Goal: Task Accomplishment & Management: Manage account settings

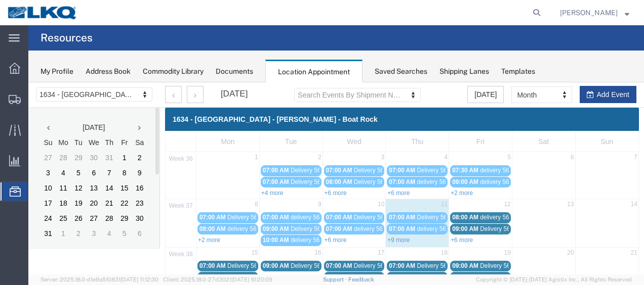
scroll to position [51, 0]
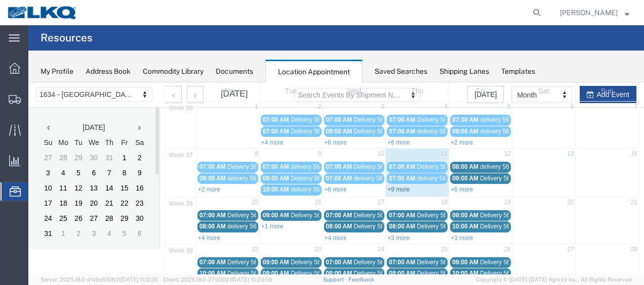
click at [392, 189] on link "+9 more" at bounding box center [398, 189] width 22 height 7
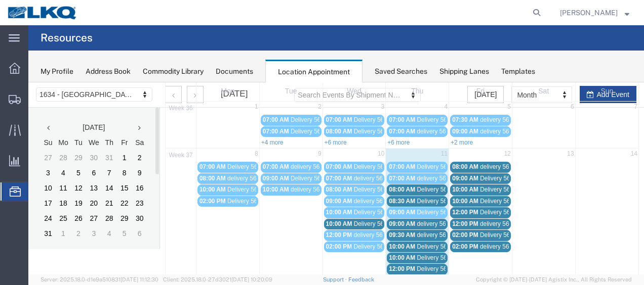
click at [404, 188] on span "08:00 AM" at bounding box center [402, 189] width 26 height 7
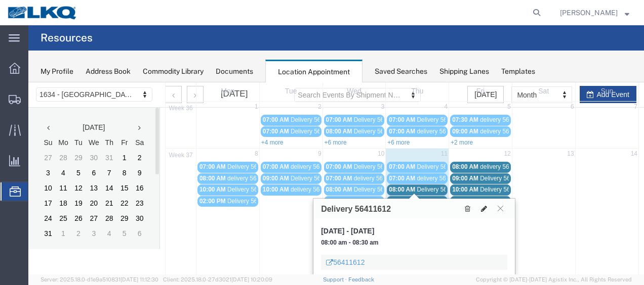
click at [485, 210] on icon at bounding box center [484, 208] width 6 height 7
select select "100"
select select "1"
select select
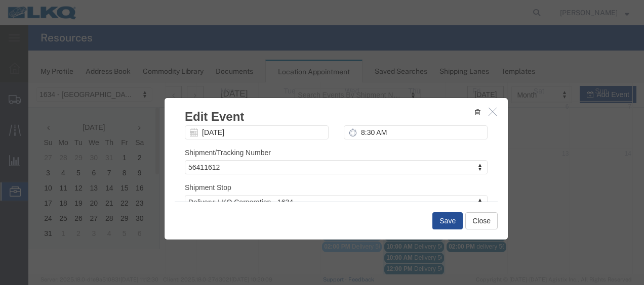
scroll to position [134, 0]
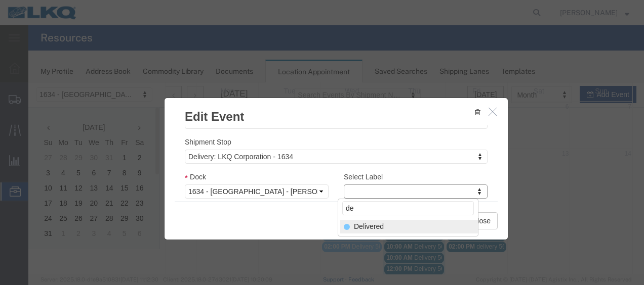
type input "de"
select select "40"
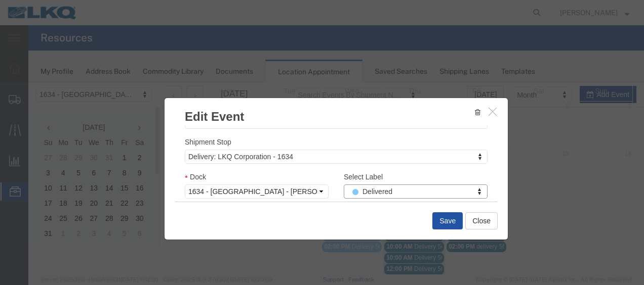
click at [446, 221] on button "Save" at bounding box center [447, 221] width 30 height 17
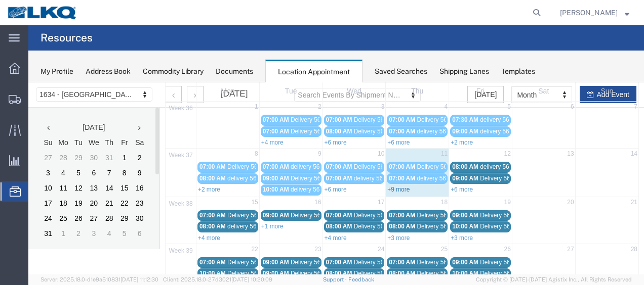
click at [395, 187] on link "+9 more" at bounding box center [398, 189] width 22 height 7
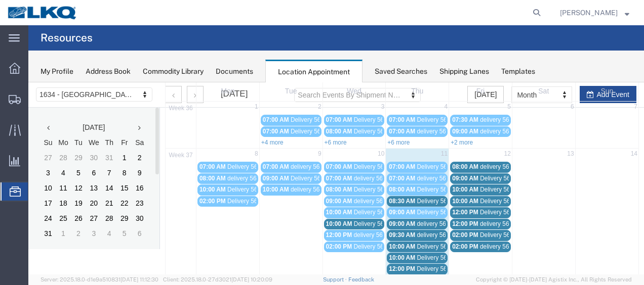
click at [358, 221] on span "Delivery 56397341" at bounding box center [379, 224] width 50 height 7
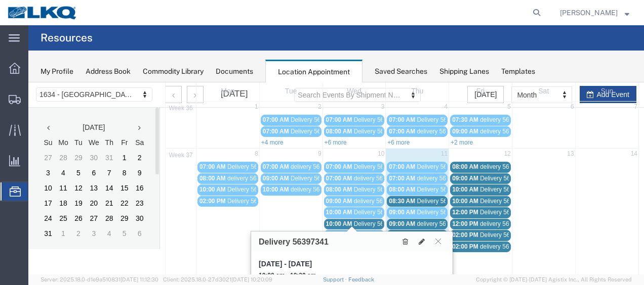
click at [406, 198] on span "08:30 AM" at bounding box center [402, 201] width 26 height 7
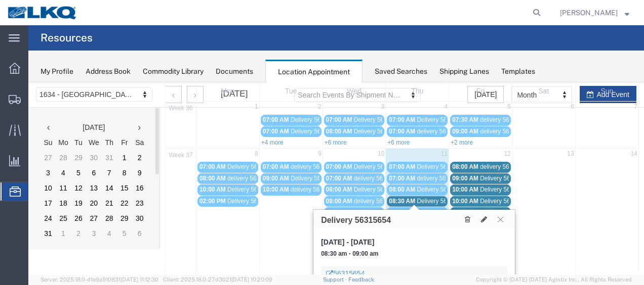
click at [428, 207] on link "09:00 AM Delivery 56411580" at bounding box center [417, 212] width 61 height 11
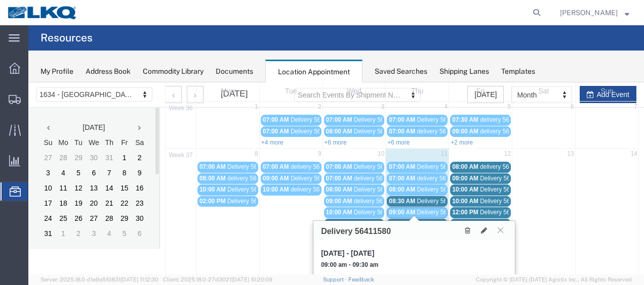
click at [431, 221] on span "delivery 56748178" at bounding box center [440, 224] width 49 height 7
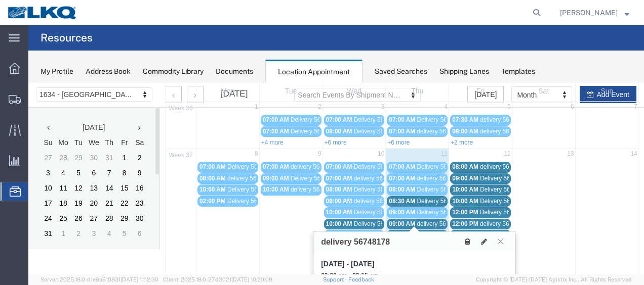
click at [432, 232] on div "09:30 AM delivery 56687047" at bounding box center [417, 236] width 57 height 8
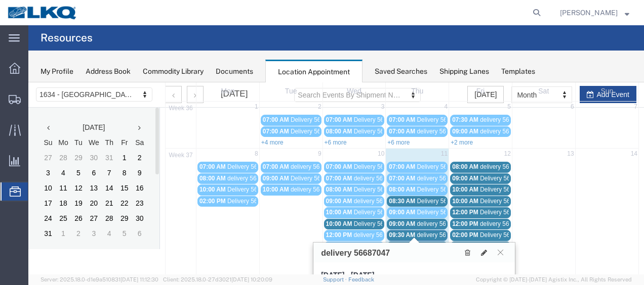
click at [429, 242] on link "10:00 AM Delivery 56397345" at bounding box center [417, 247] width 61 height 11
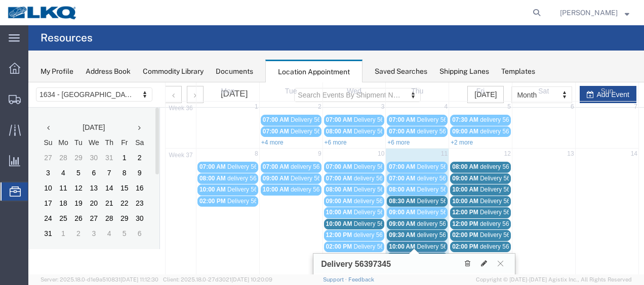
click at [428, 243] on span "Delivery 56397345" at bounding box center [441, 246] width 50 height 7
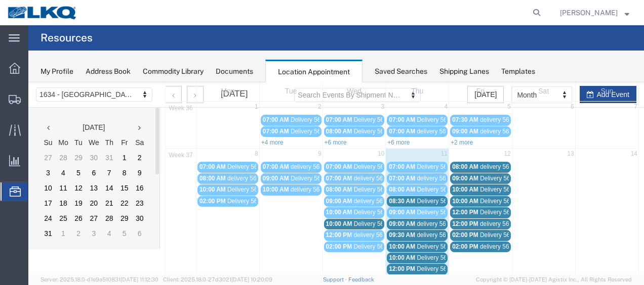
click at [428, 243] on span "Delivery 56397345" at bounding box center [441, 246] width 50 height 7
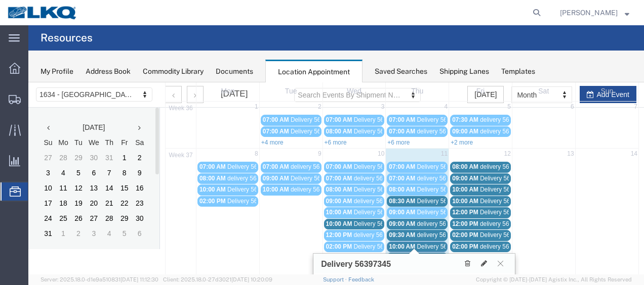
click at [426, 255] on span "Delivery 56411582" at bounding box center [441, 258] width 50 height 7
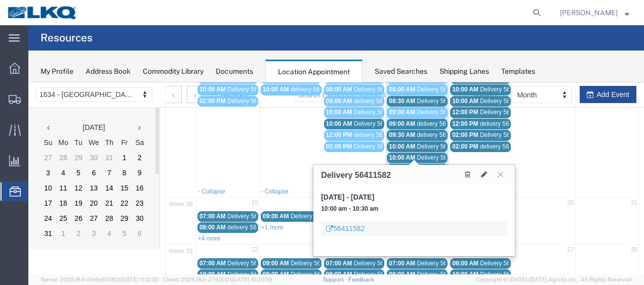
scroll to position [152, 0]
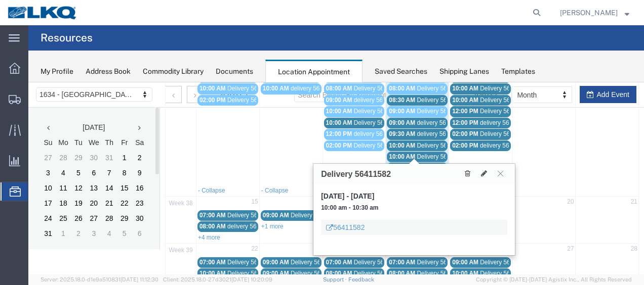
click at [424, 164] on span "Delivery 56411587" at bounding box center [441, 167] width 50 height 7
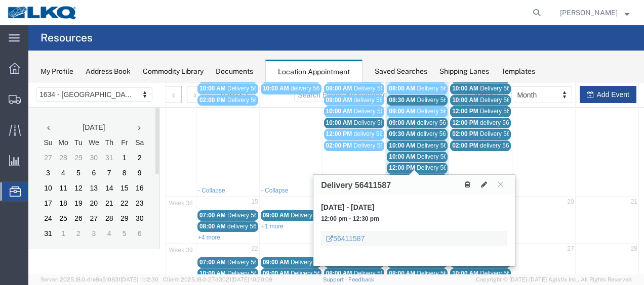
click at [430, 176] on div "12:00 PM delivery 56713831" at bounding box center [417, 180] width 57 height 8
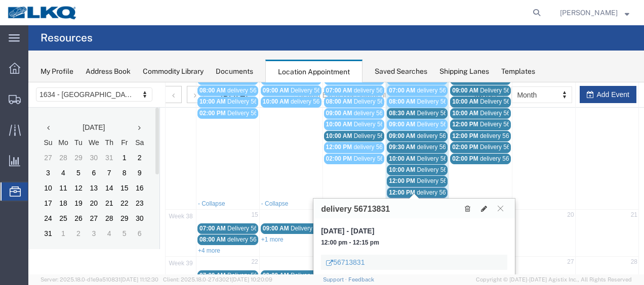
scroll to position [253, 0]
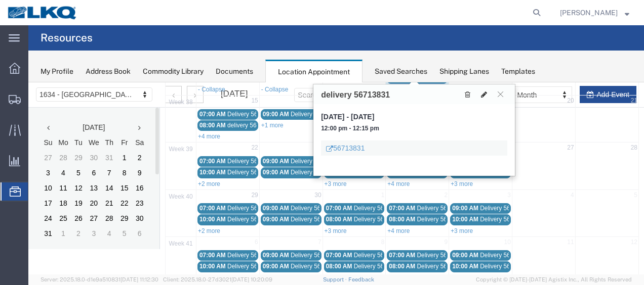
click at [482, 93] on icon at bounding box center [484, 94] width 6 height 7
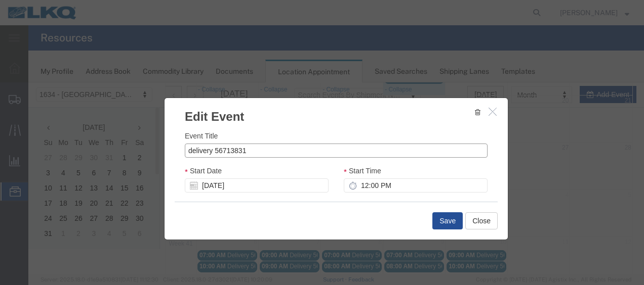
click at [274, 151] on input "delivery 56713831" at bounding box center [336, 151] width 303 height 14
type input "delivery56315654"
click at [449, 220] on button "Save" at bounding box center [447, 221] width 30 height 17
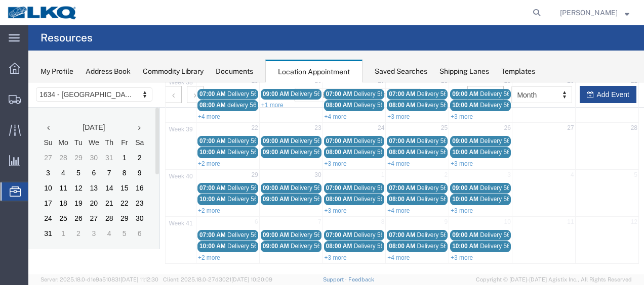
scroll to position [58, 0]
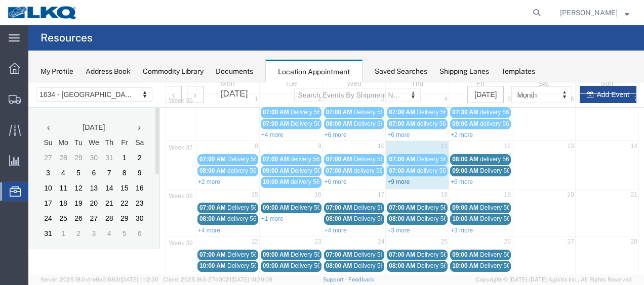
click at [401, 179] on link "+9 more" at bounding box center [398, 182] width 22 height 7
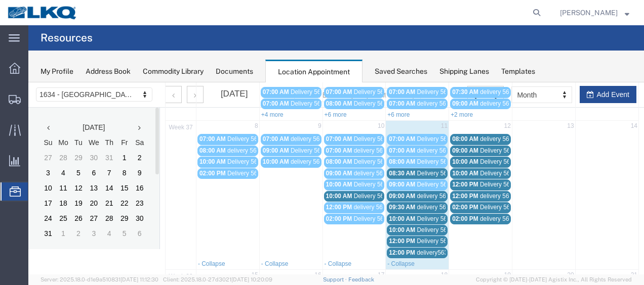
scroll to position [109, 0]
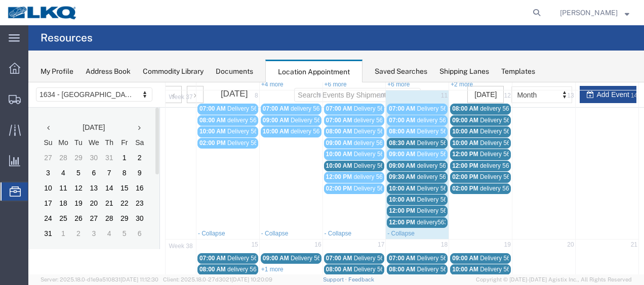
click at [410, 105] on span "07:00 AM" at bounding box center [402, 108] width 26 height 7
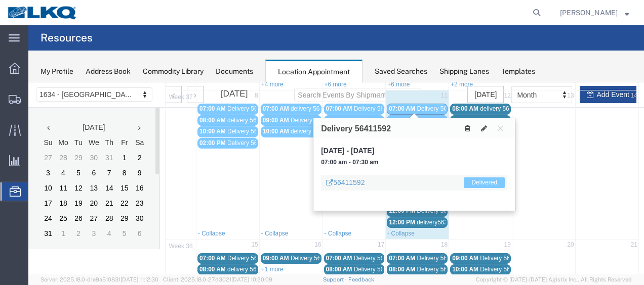
click at [423, 117] on span "delivery 56733006" at bounding box center [440, 120] width 49 height 7
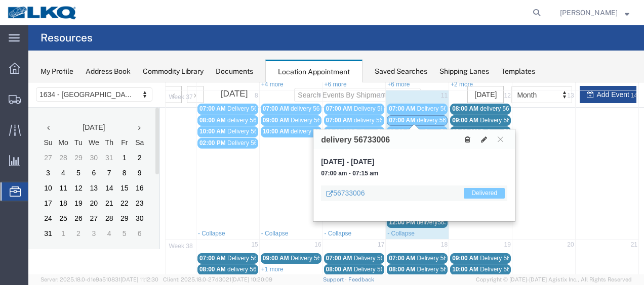
click at [426, 128] on span "Delivery 56411612" at bounding box center [441, 131] width 50 height 7
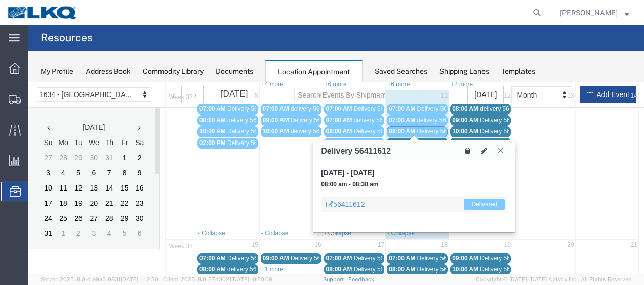
click at [427, 140] on span "Delivery 56315654" at bounding box center [441, 143] width 50 height 7
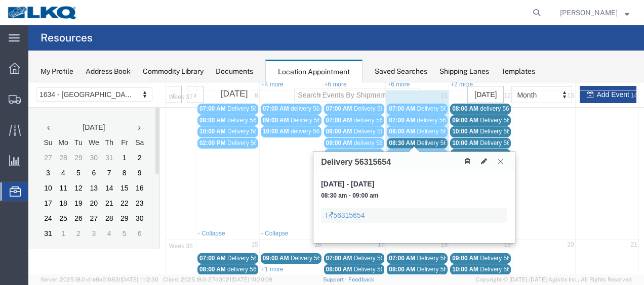
click at [427, 140] on span "Delivery 56315654" at bounding box center [441, 143] width 50 height 7
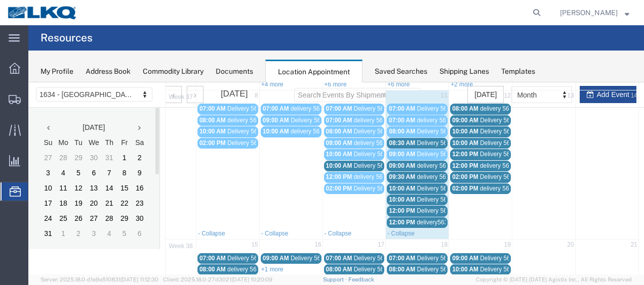
click at [422, 127] on link "08:00 AM Delivery 56411612" at bounding box center [417, 132] width 61 height 11
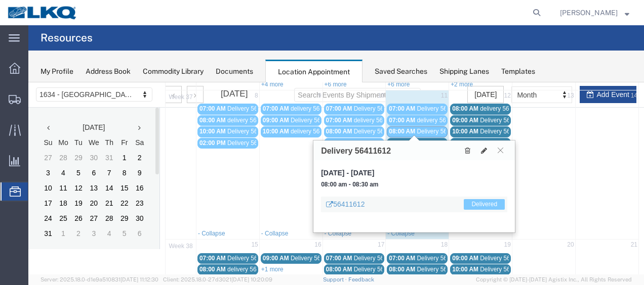
click at [428, 140] on span "Delivery 56315654" at bounding box center [441, 143] width 50 height 7
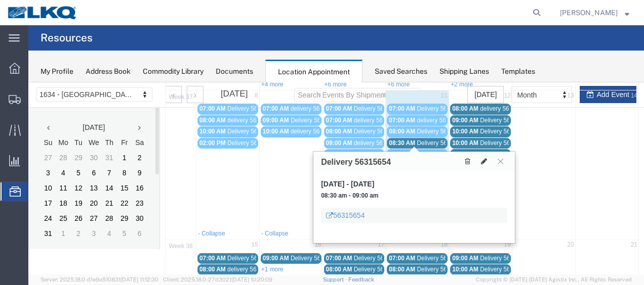
click at [484, 161] on icon at bounding box center [484, 161] width 6 height 7
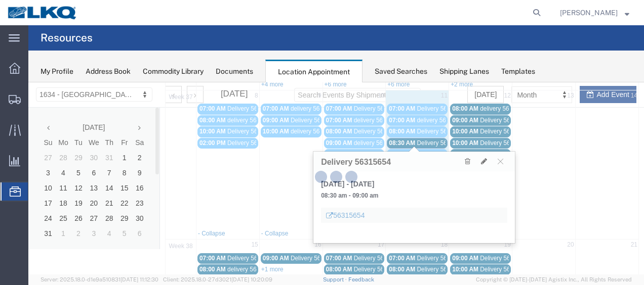
select select "100"
select select "1"
select select
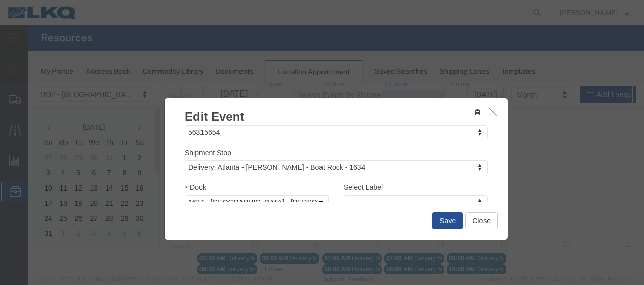
scroll to position [134, 0]
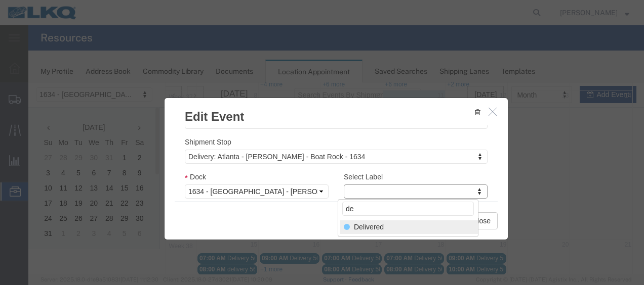
type input "de"
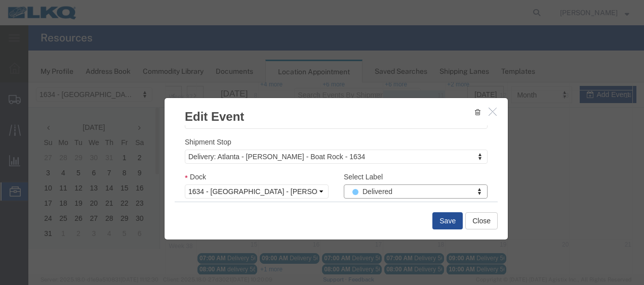
select select "40"
click at [448, 222] on button "Save" at bounding box center [447, 221] width 30 height 17
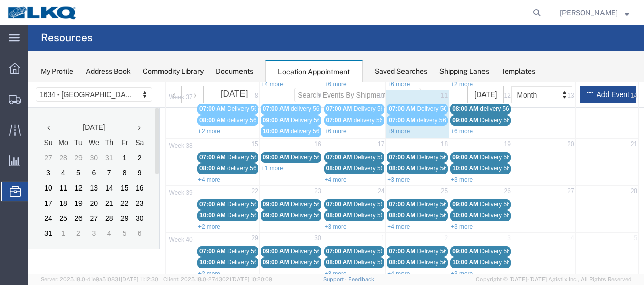
scroll to position [58, 0]
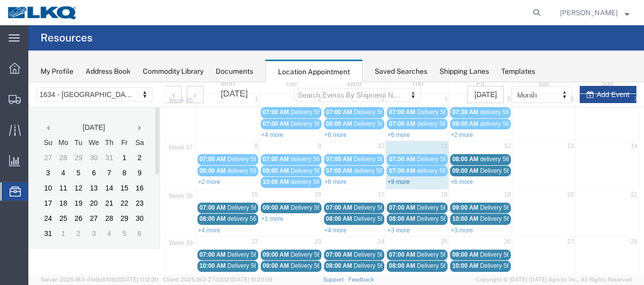
click at [397, 180] on link "+9 more" at bounding box center [398, 182] width 22 height 7
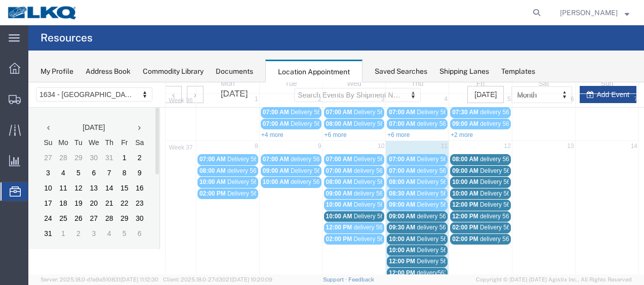
click at [397, 157] on span "07:00 AM" at bounding box center [402, 159] width 26 height 7
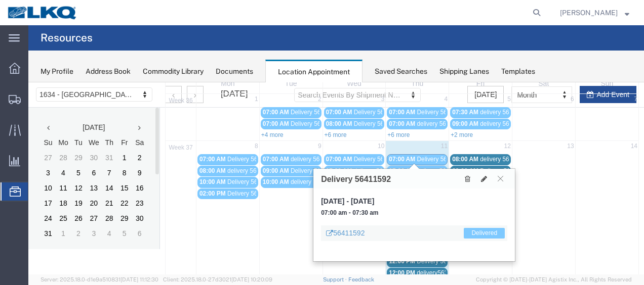
click at [398, 167] on span "07:00 AM" at bounding box center [402, 170] width 26 height 7
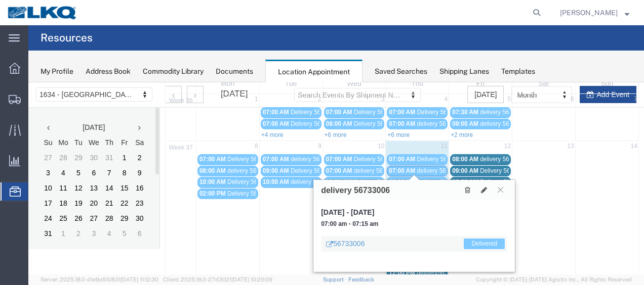
click at [401, 179] on span "08:00 AM" at bounding box center [402, 182] width 26 height 7
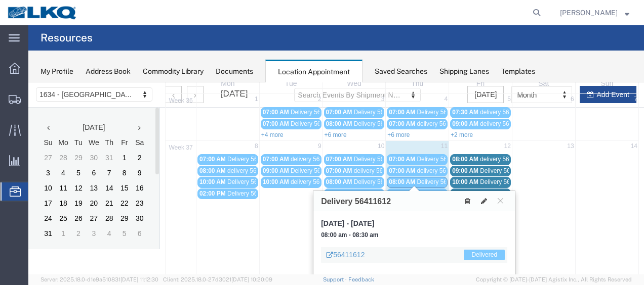
click at [403, 189] on link "08:30 AM Delivery 56315654" at bounding box center [417, 194] width 61 height 11
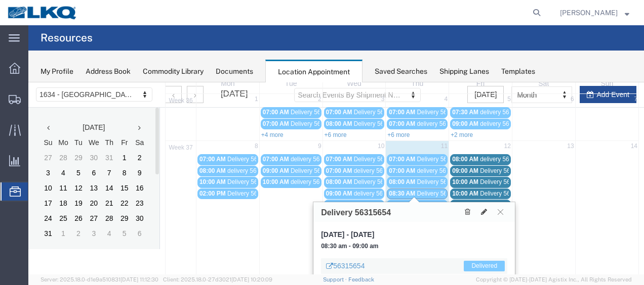
click at [401, 201] on span "09:00 AM" at bounding box center [402, 204] width 26 height 7
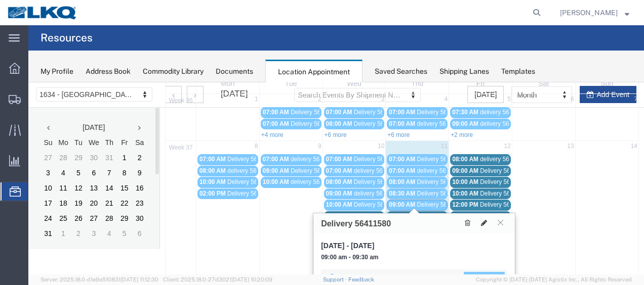
click at [482, 221] on icon at bounding box center [484, 223] width 6 height 7
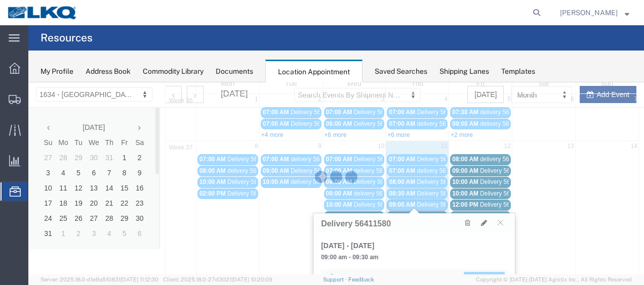
select select "100"
select select "1"
select select "40"
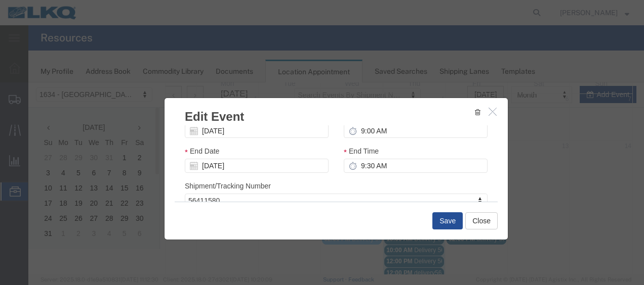
scroll to position [134, 0]
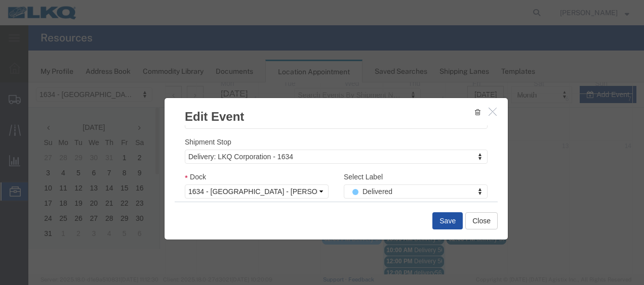
click at [444, 219] on button "Save" at bounding box center [447, 221] width 30 height 17
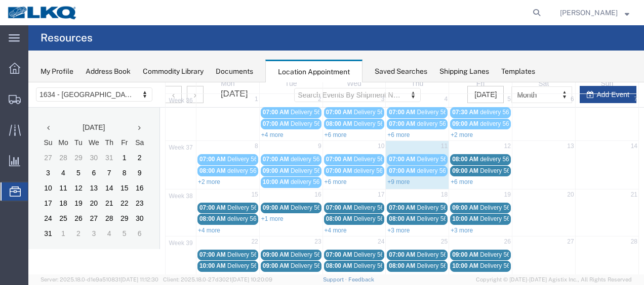
click at [304, 12] on agx-global-search at bounding box center [383, 12] width 324 height 25
click at [399, 179] on link "+9 more" at bounding box center [398, 182] width 22 height 7
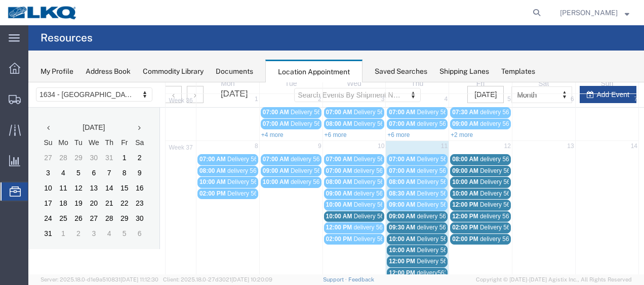
click at [416, 213] on span "delivery 56748178" at bounding box center [440, 216] width 49 height 7
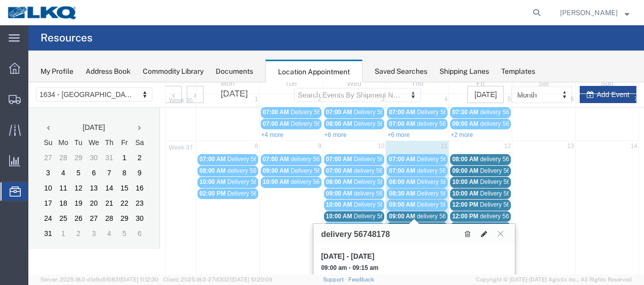
click at [485, 235] on icon at bounding box center [484, 234] width 6 height 7
select select "100"
select select "1"
select select
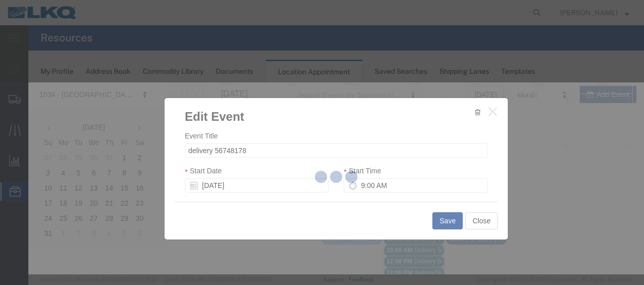
click at [502, 195] on div at bounding box center [335, 178] width 615 height 192
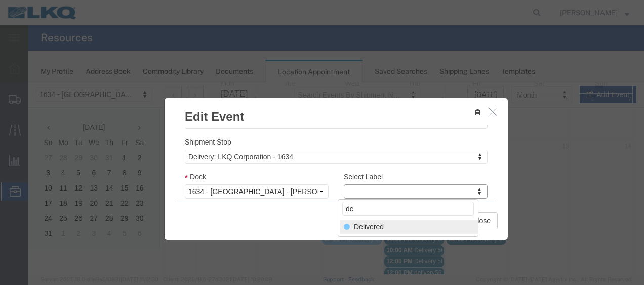
type input "de"
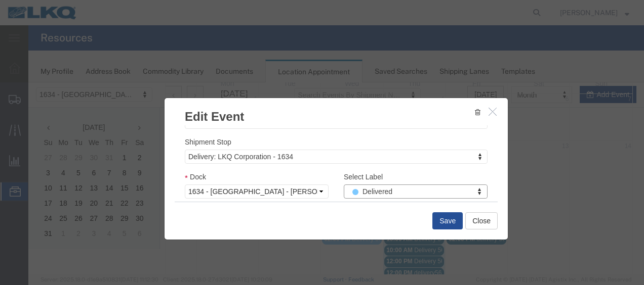
select select "40"
click at [448, 223] on button "Save" at bounding box center [447, 221] width 30 height 17
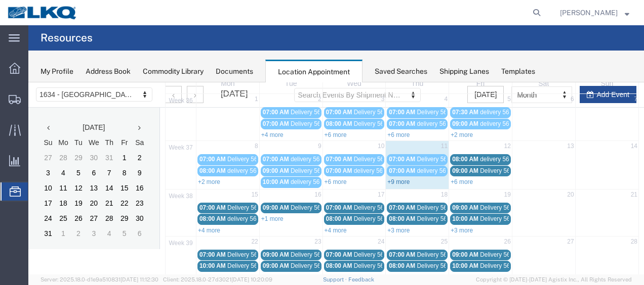
click at [392, 180] on link "+9 more" at bounding box center [398, 182] width 22 height 7
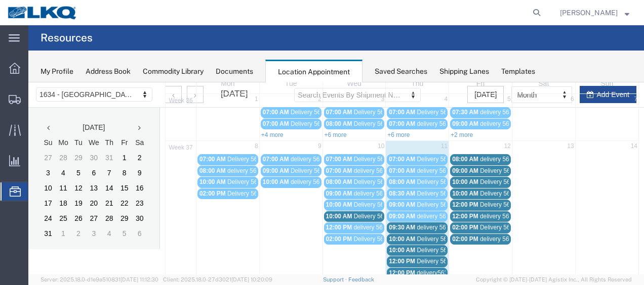
click at [416, 224] on span "delivery 56687047" at bounding box center [440, 227] width 49 height 7
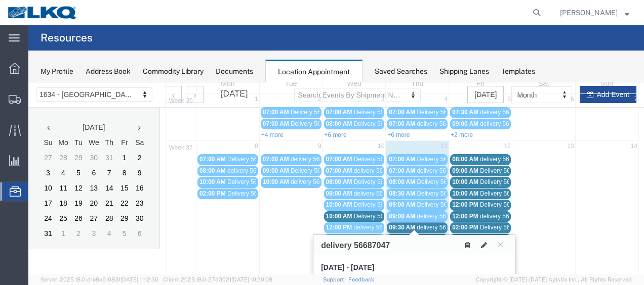
click at [424, 234] on link "10:00 AM Delivery 56397345" at bounding box center [417, 239] width 61 height 11
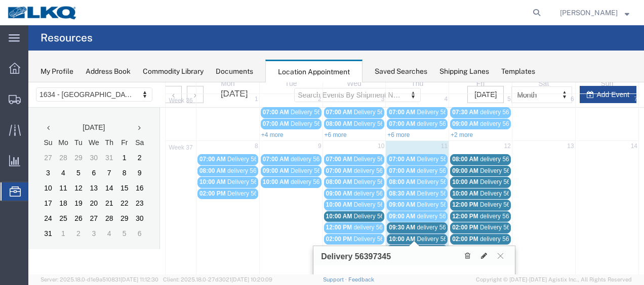
click at [424, 247] on span "Delivery 56411582" at bounding box center [441, 250] width 50 height 7
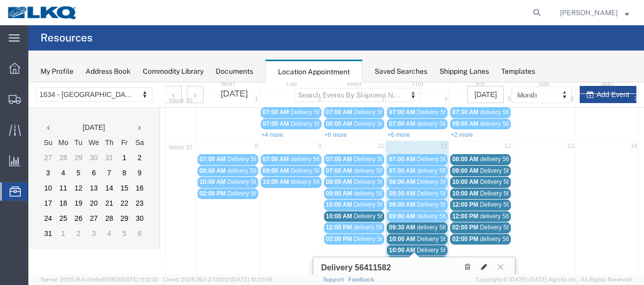
click at [484, 265] on icon at bounding box center [484, 267] width 6 height 7
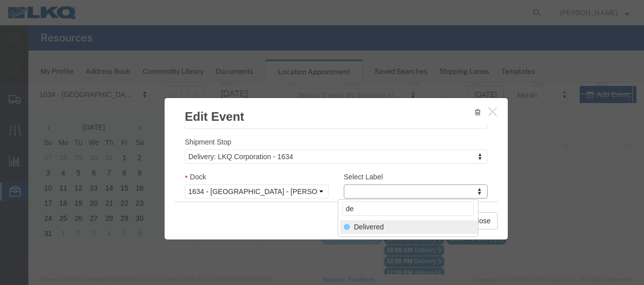
type input "de"
select select "40"
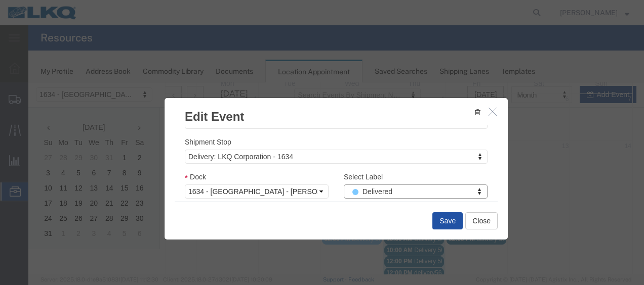
click at [435, 219] on button "Save" at bounding box center [447, 221] width 30 height 17
